Goal: Navigation & Orientation: Find specific page/section

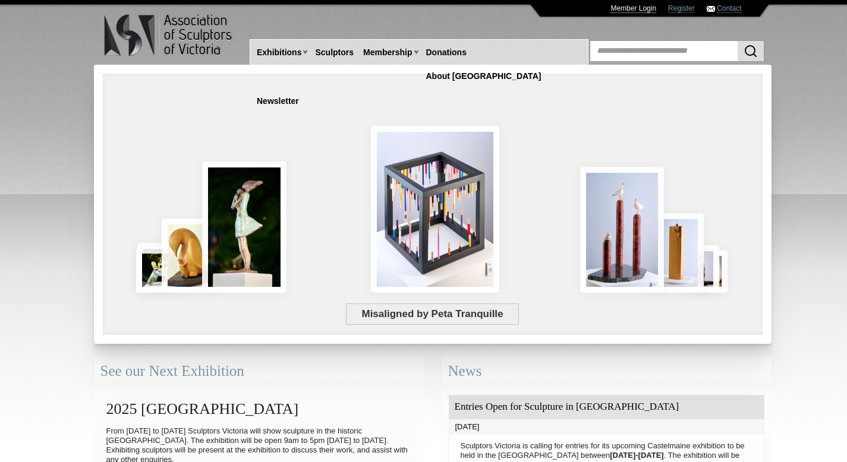
click at [635, 8] on link "Member Login" at bounding box center [633, 8] width 46 height 9
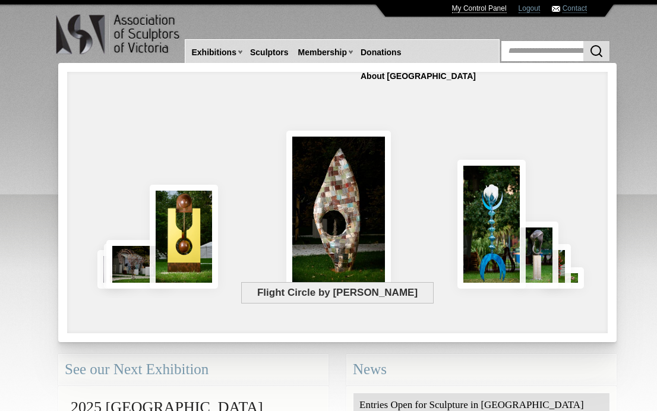
click at [490, 7] on link "My Control Panel" at bounding box center [479, 8] width 55 height 9
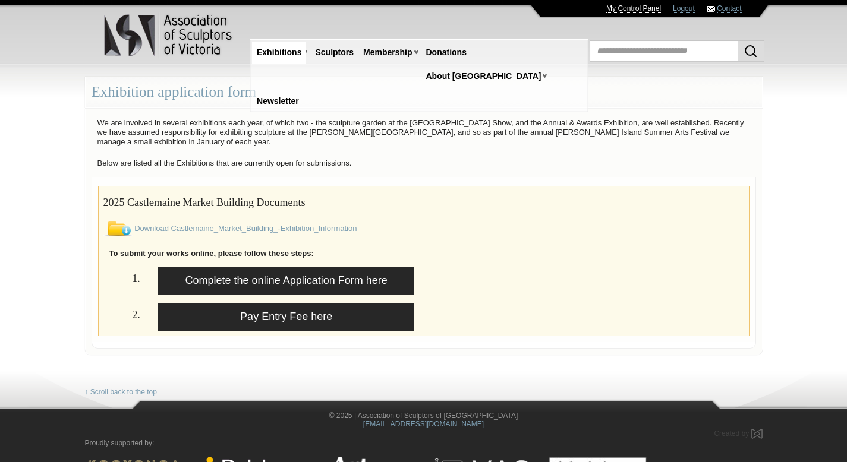
click at [629, 9] on link "My Control Panel" at bounding box center [633, 8] width 55 height 9
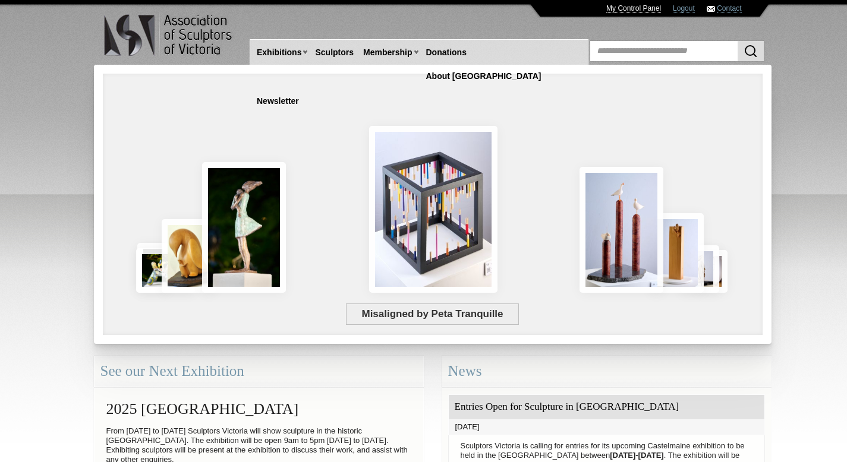
click at [636, 6] on link "My Control Panel" at bounding box center [633, 8] width 55 height 9
